Goal: Task Accomplishment & Management: Use online tool/utility

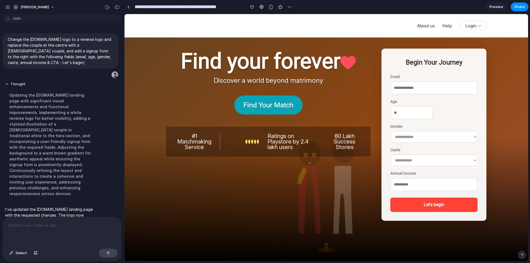
scroll to position [49, 0]
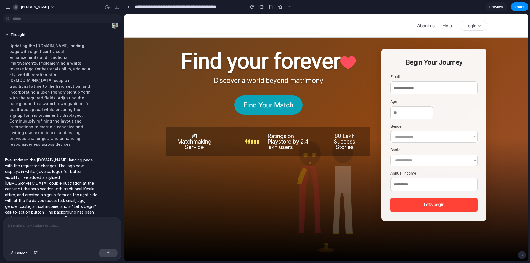
click at [420, 184] on input "text" at bounding box center [434, 184] width 87 height 13
click at [398, 164] on select "**********" at bounding box center [434, 161] width 87 height 12
click at [465, 111] on div at bounding box center [434, 112] width 87 height 13
